Goal: Information Seeking & Learning: Learn about a topic

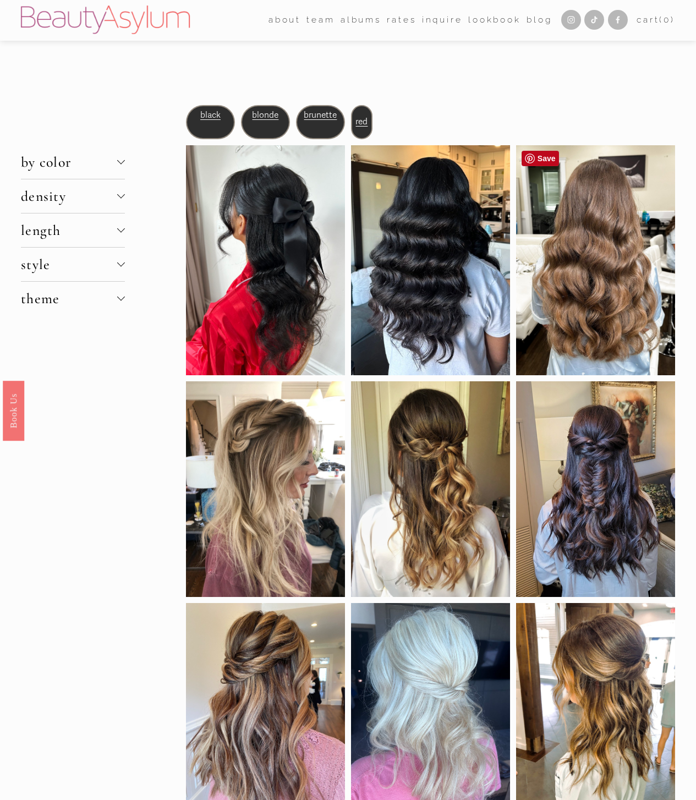
scroll to position [2, 0]
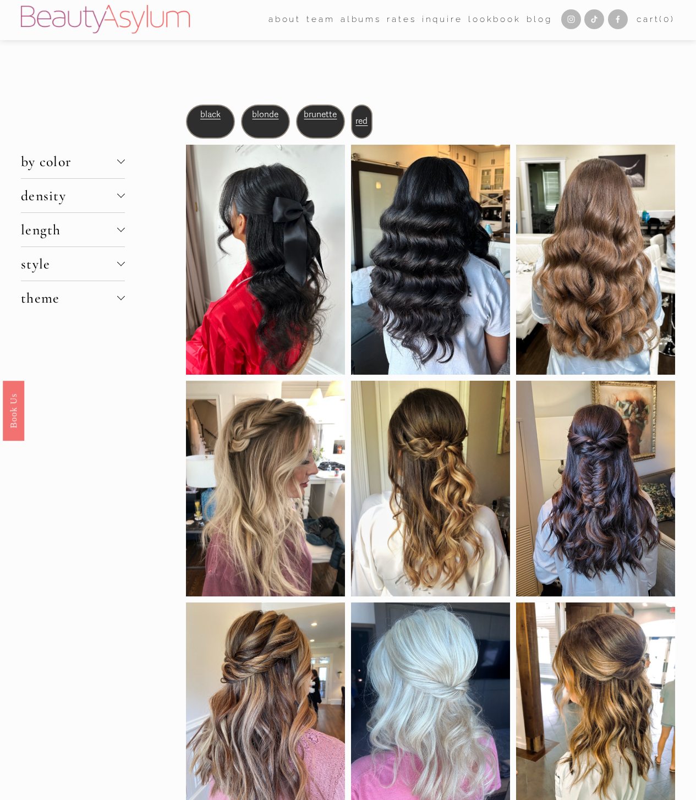
click at [81, 201] on span "density" at bounding box center [69, 195] width 96 height 17
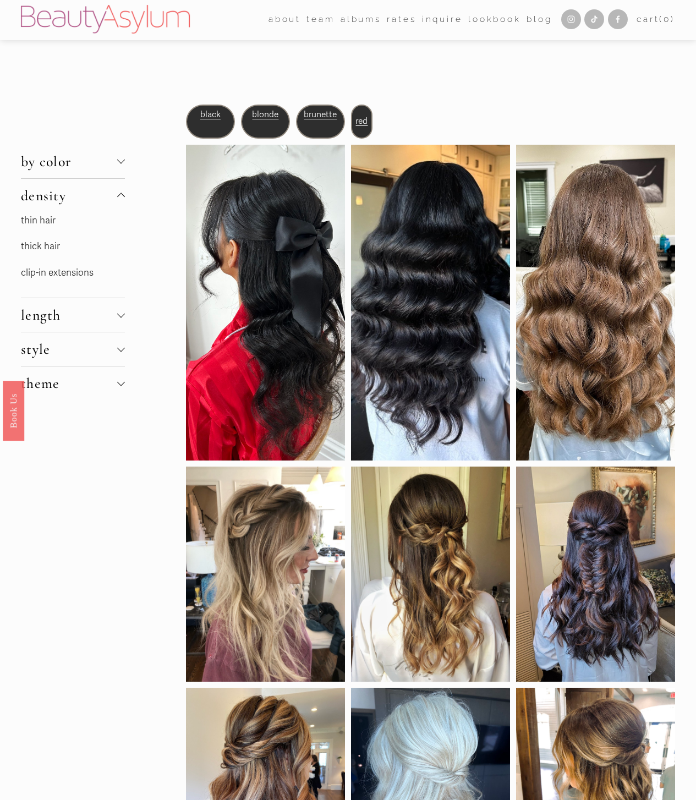
click at [46, 222] on link "thin hair" at bounding box center [38, 221] width 35 height 12
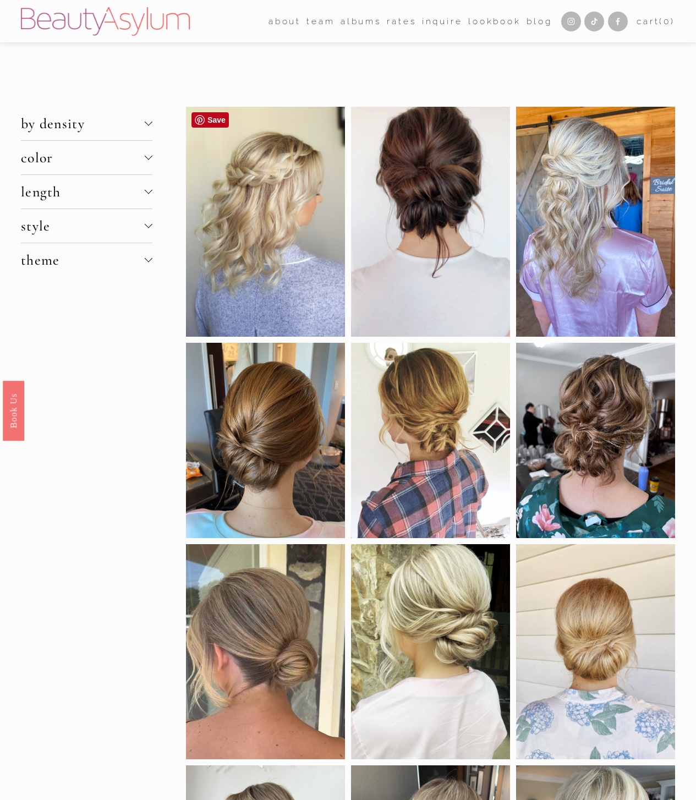
click at [247, 267] on div at bounding box center [265, 222] width 159 height 231
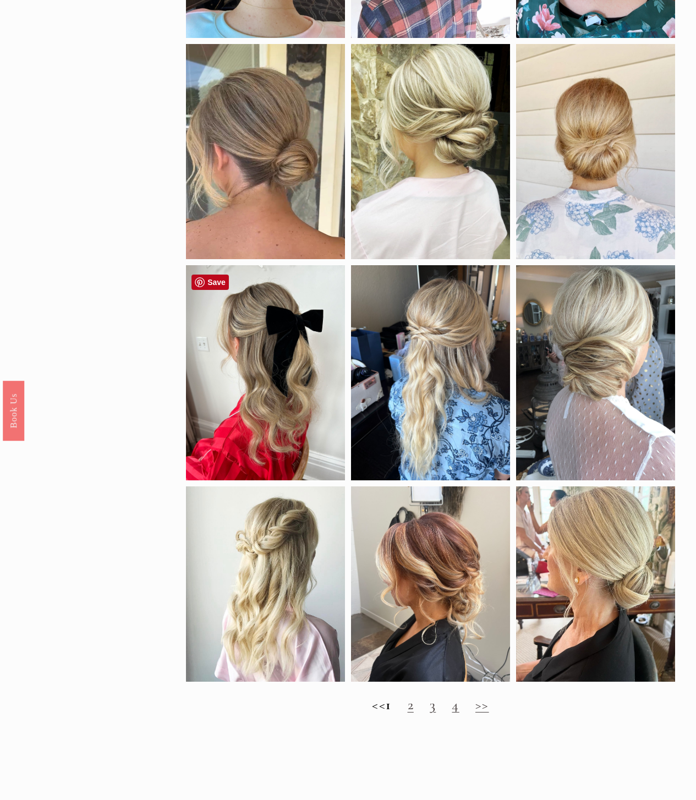
scroll to position [554, 0]
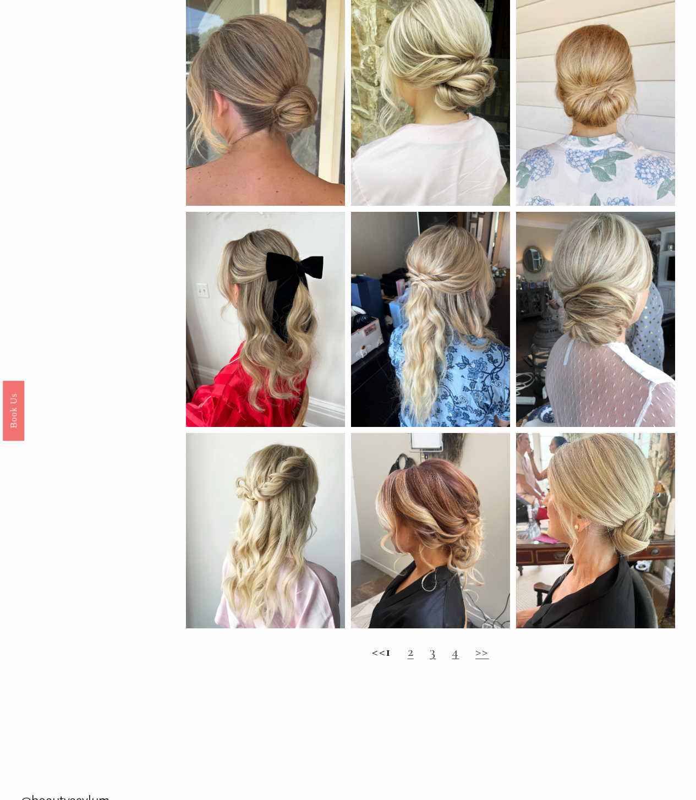
click at [489, 660] on link ">>" at bounding box center [483, 651] width 14 height 17
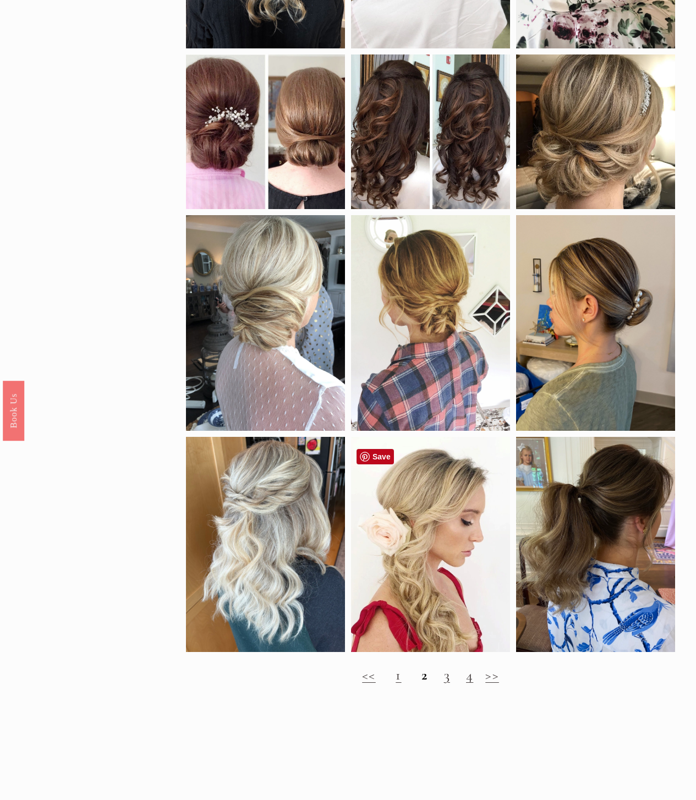
scroll to position [514, 0]
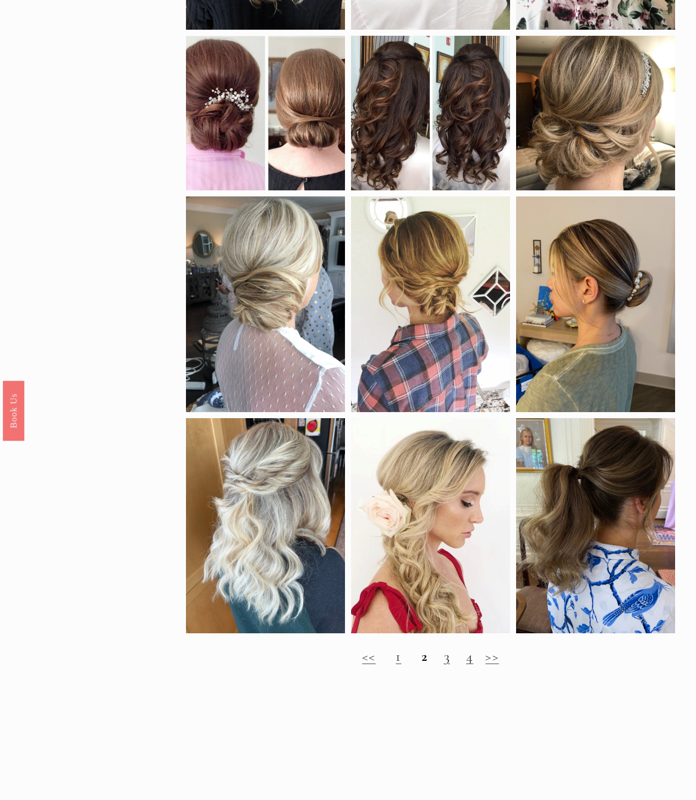
click at [450, 665] on h2 "<< 1 2 3 4 >>" at bounding box center [430, 657] width 489 height 17
click at [492, 665] on link ">>" at bounding box center [493, 656] width 14 height 17
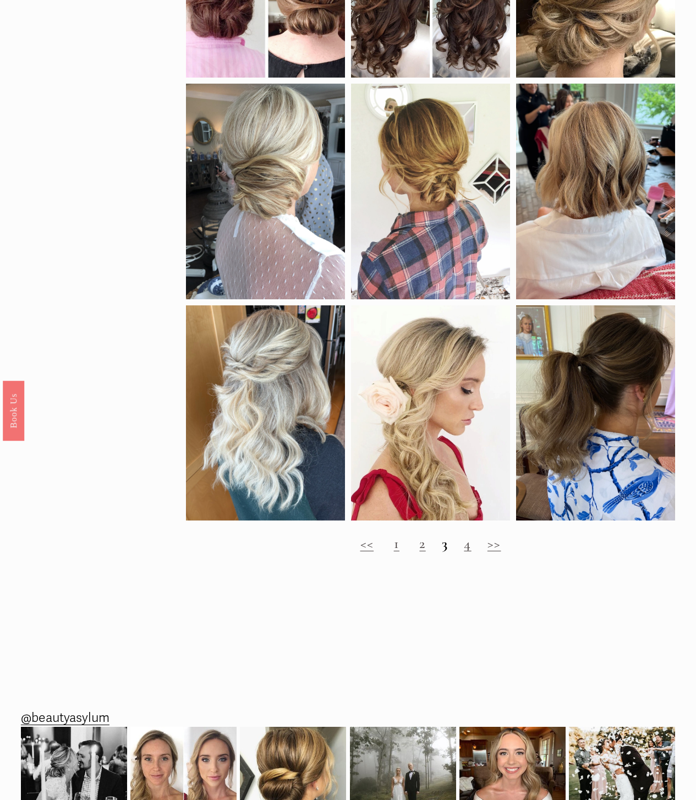
scroll to position [700, 0]
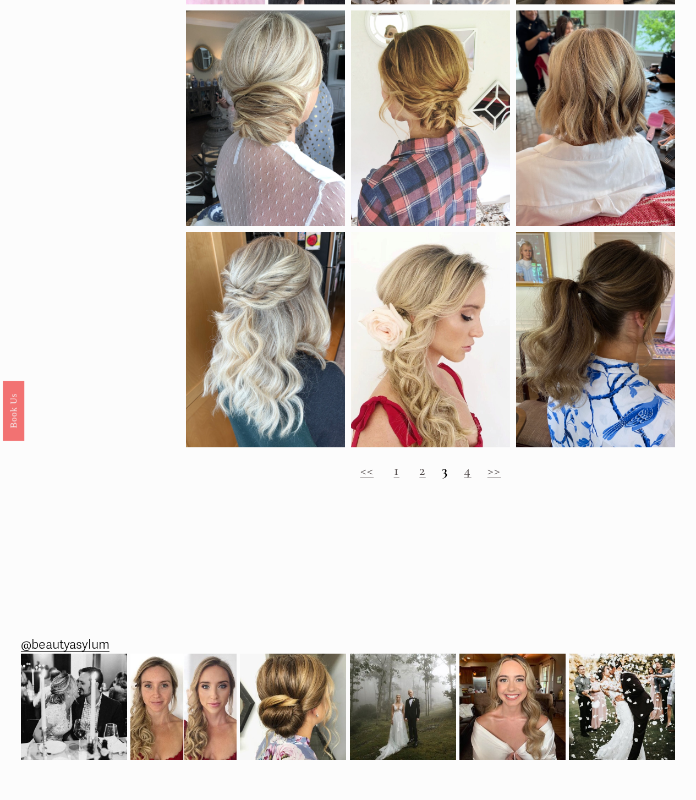
click at [491, 479] on link ">>" at bounding box center [495, 470] width 14 height 17
